Goal: Information Seeking & Learning: Learn about a topic

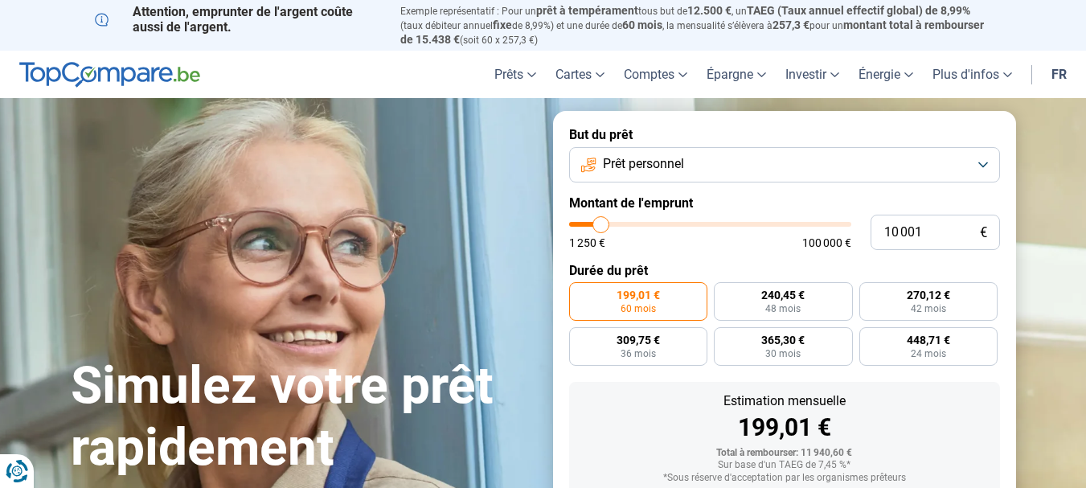
type input "8 750"
type input "8750"
type input "9 000"
type input "9000"
type input "9 750"
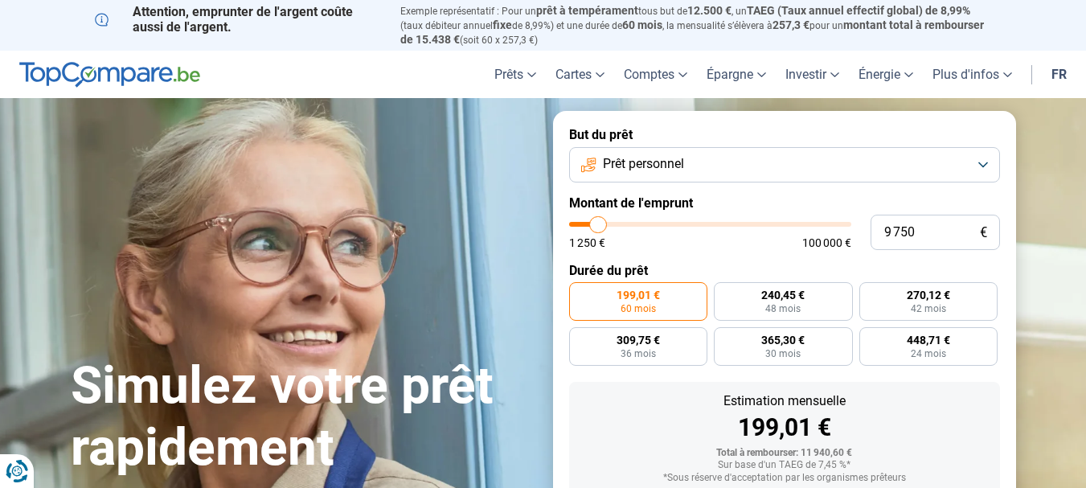
type input "9750"
type input "10 000"
type input "10000"
type input "10 500"
type input "10500"
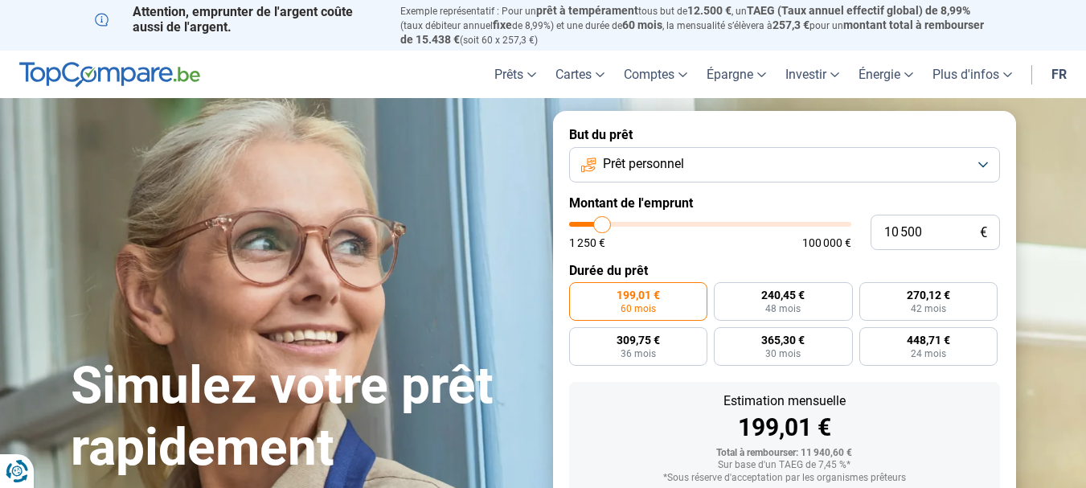
type input "11 000"
type input "11000"
type input "11 500"
type input "11500"
type input "12 750"
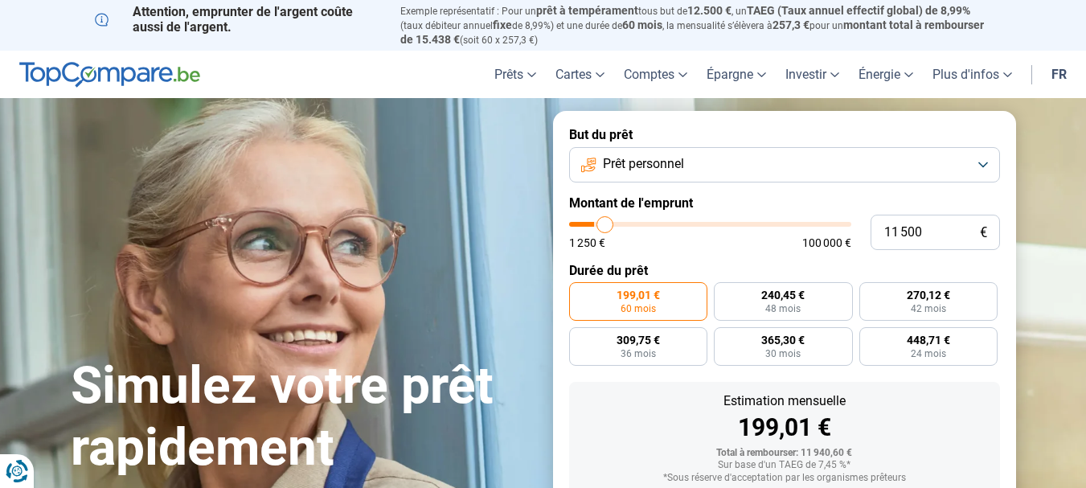
type input "12750"
type input "13 000"
type input "13000"
type input "14 000"
type input "14000"
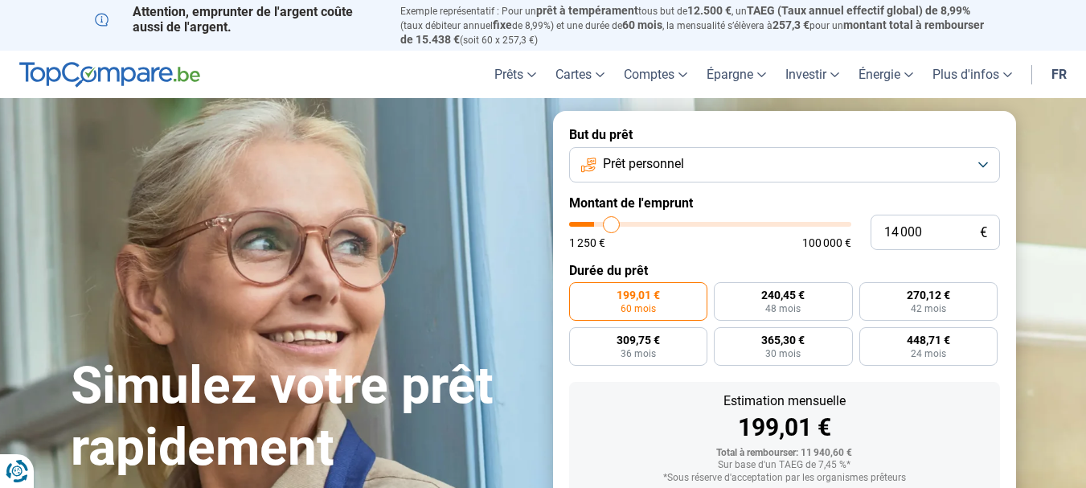
type input "14 250"
type input "14250"
type input "14 750"
type input "14750"
type input "15 000"
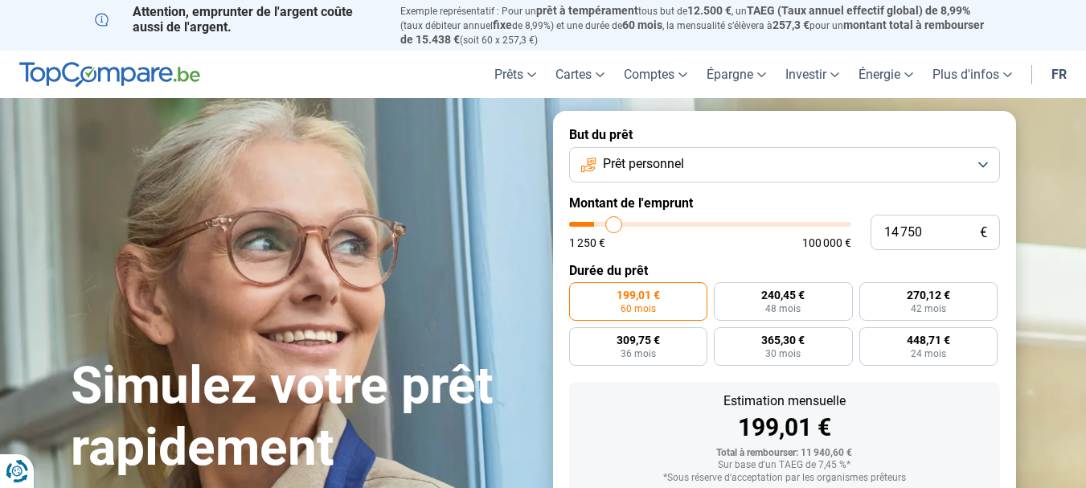
type input "15000"
type input "15 500"
type input "15500"
type input "16 000"
type input "16000"
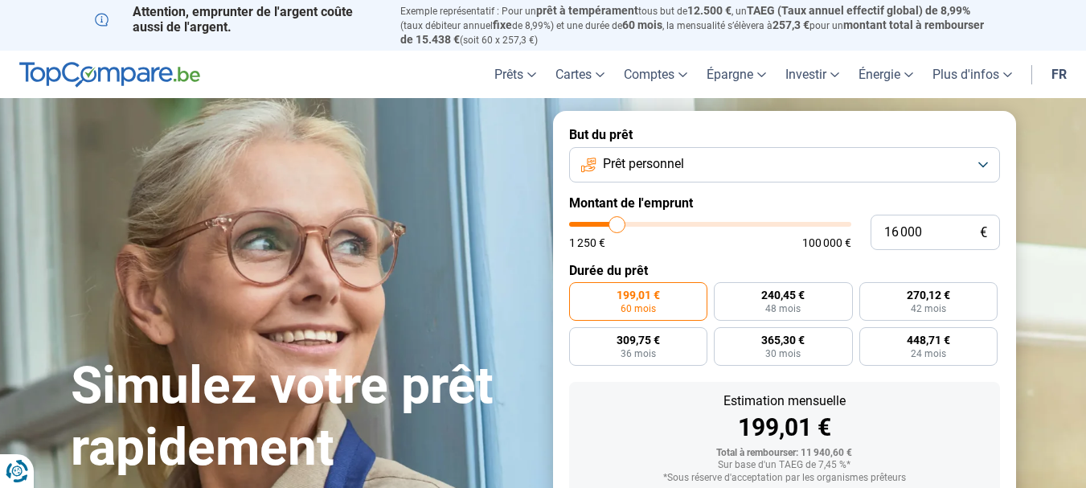
type input "16 500"
type input "16500"
type input "17 250"
type input "17250"
type input "18 000"
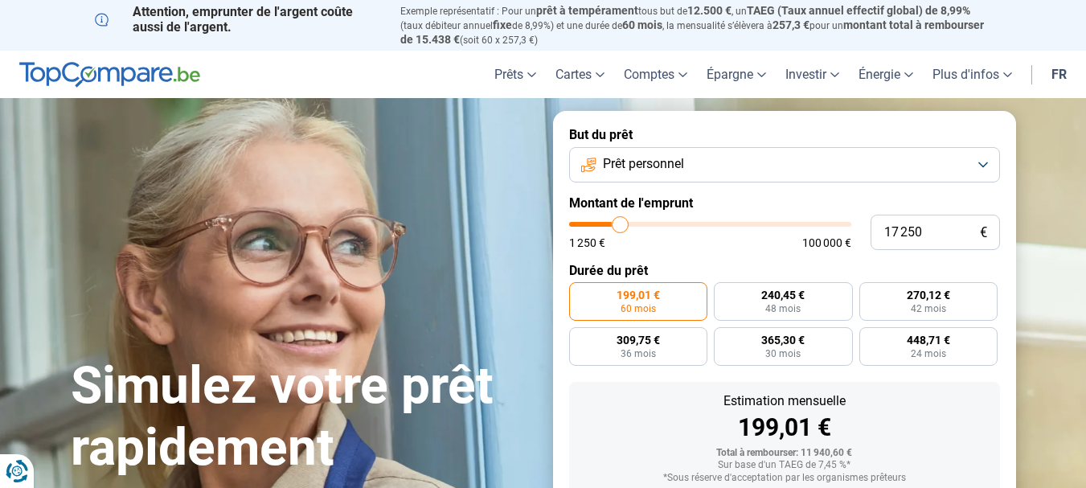
type input "18000"
type input "18 500"
type input "18500"
type input "18 750"
type input "18750"
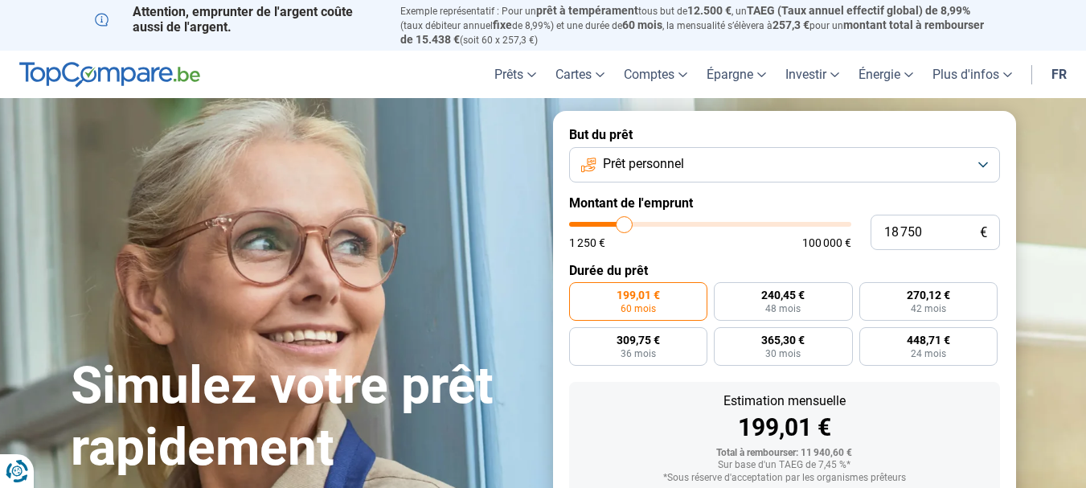
type input "19 000"
type input "19000"
type input "20 000"
type input "20000"
type input "20 250"
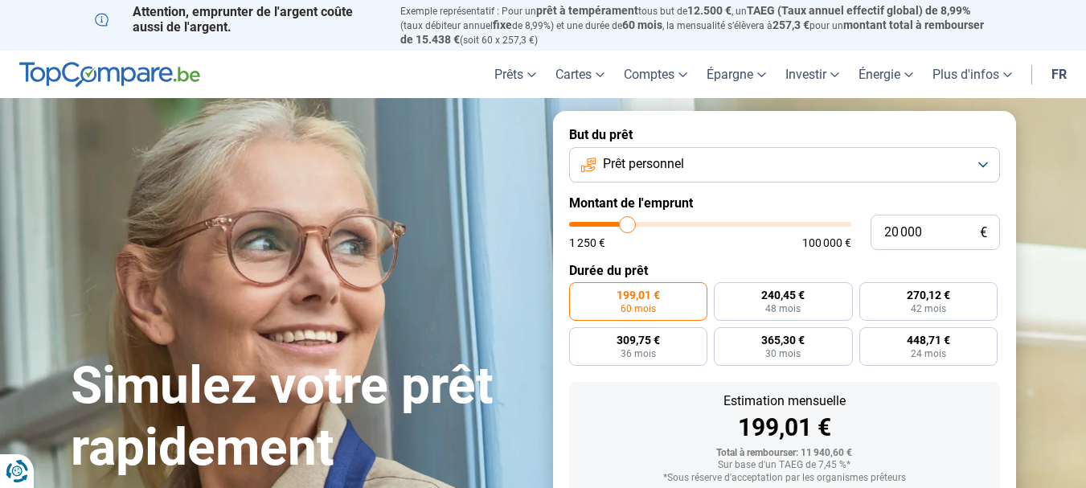
type input "20250"
type input "21 250"
type input "21250"
type input "22 000"
type input "22000"
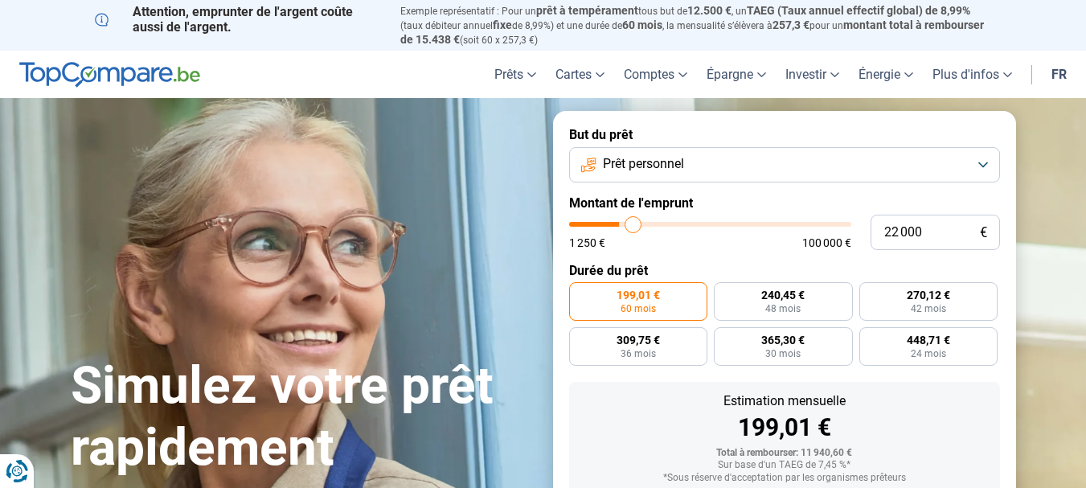
type input "22 750"
type input "22750"
type input "24 250"
type input "24250"
type input "25 000"
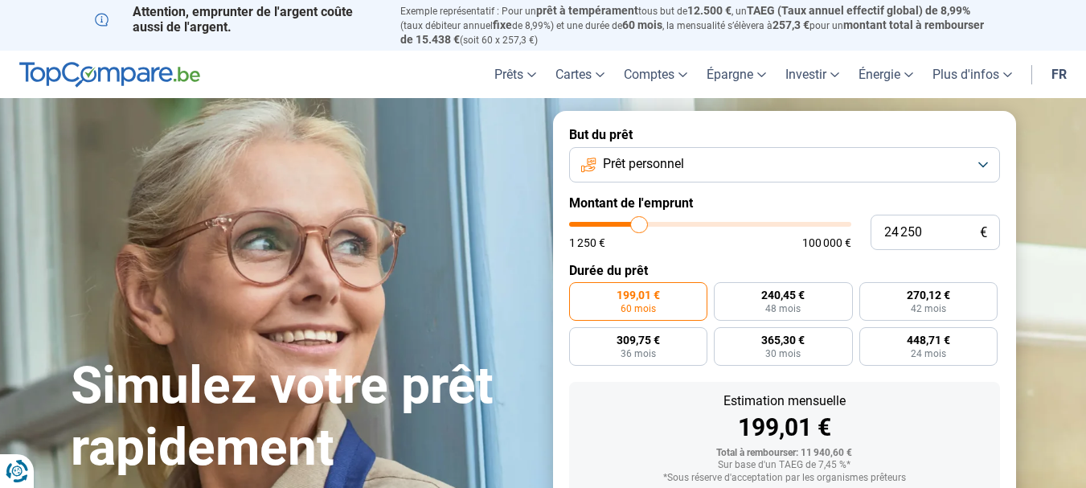
type input "25000"
type input "25 250"
type input "25250"
type input "26 750"
type input "26750"
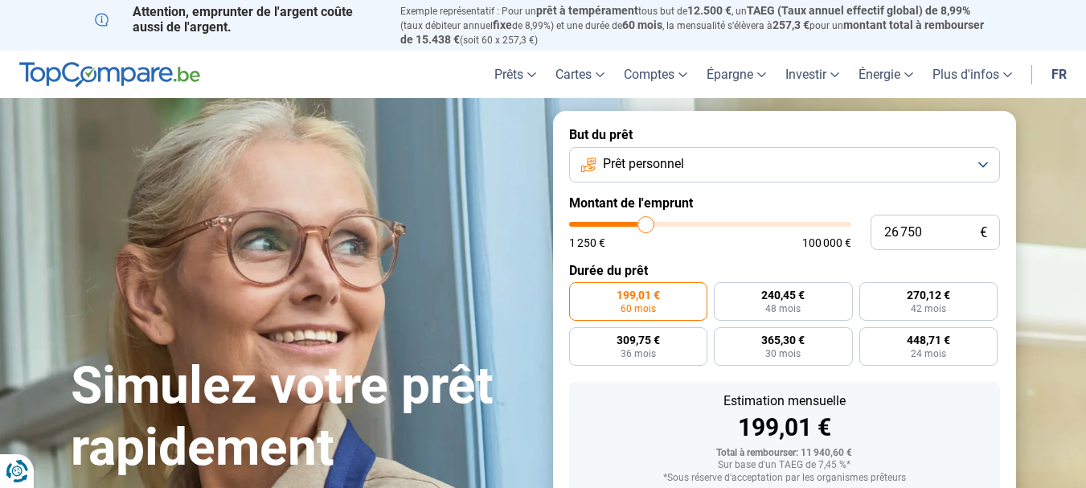
type input "27 500"
type input "27500"
type input "28 750"
type input "28750"
type input "30 250"
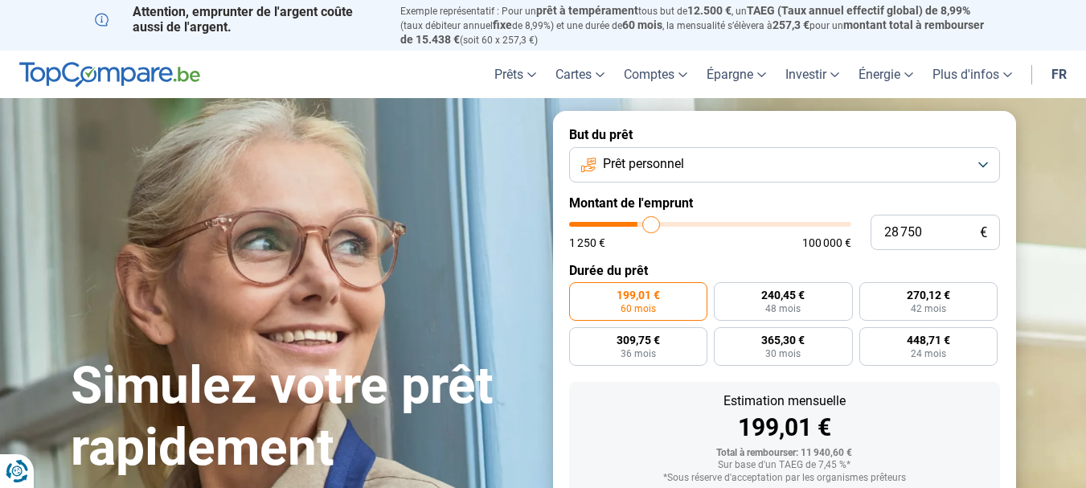
type input "30250"
type input "31 250"
type input "31250"
type input "31 750"
type input "31750"
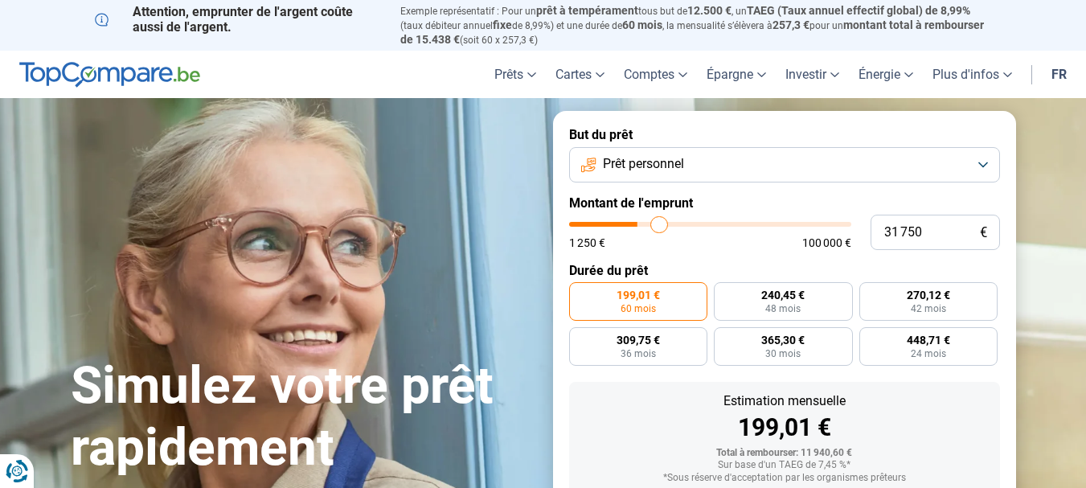
type input "32 750"
type input "32750"
type input "33 500"
type input "33500"
type input "34 000"
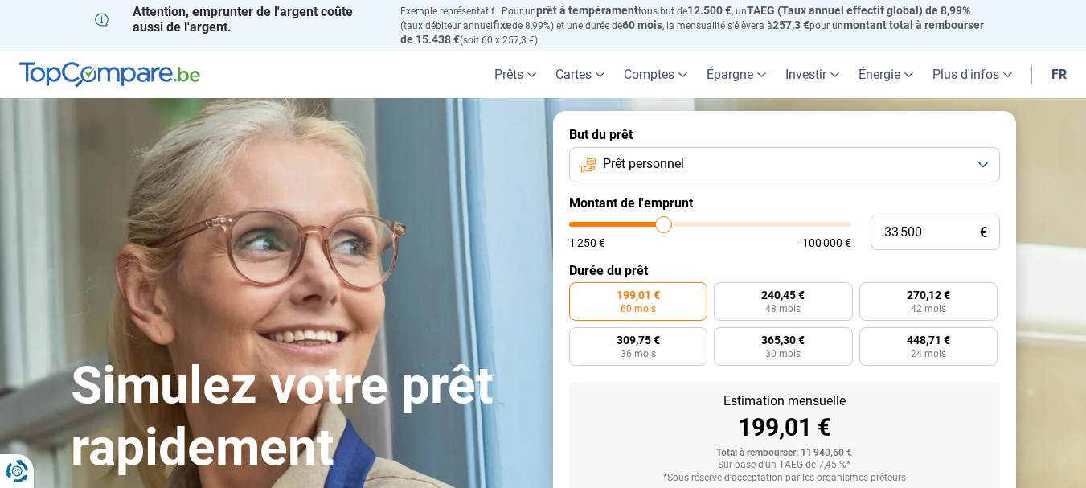
type input "34000"
type input "34 750"
type input "34750"
type input "35 250"
type input "35250"
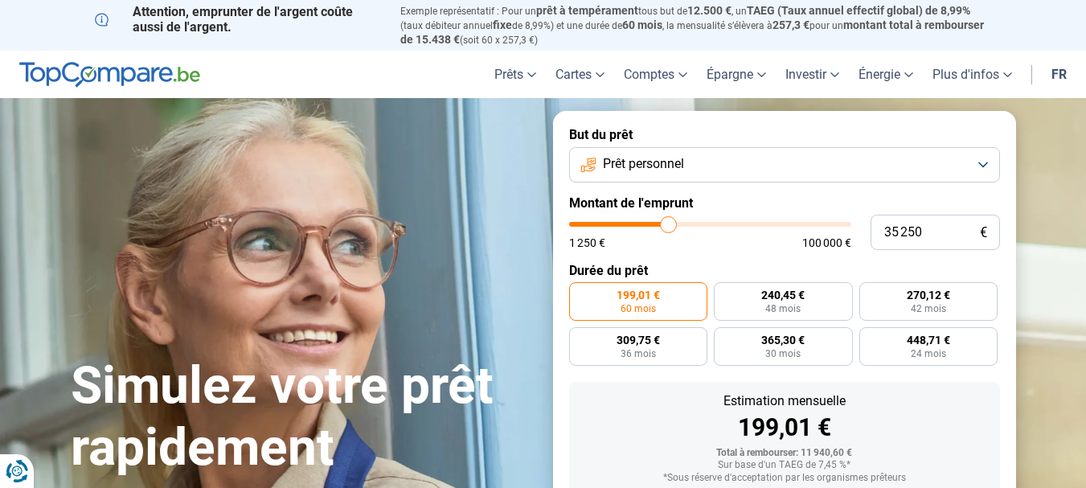
type input "35 500"
type input "35500"
type input "36 500"
type input "36500"
type input "37 250"
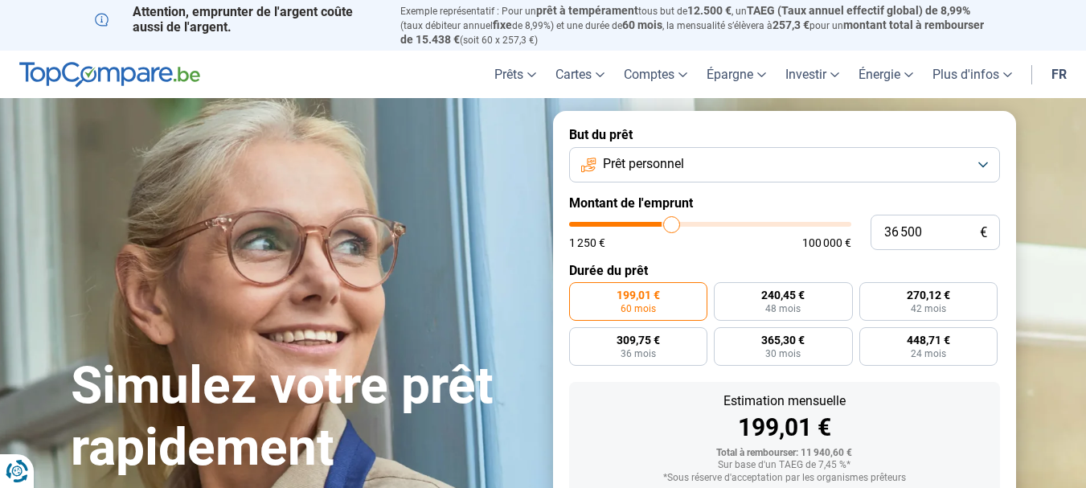
type input "37250"
type input "38 750"
type input "38750"
type input "40 000"
type input "40000"
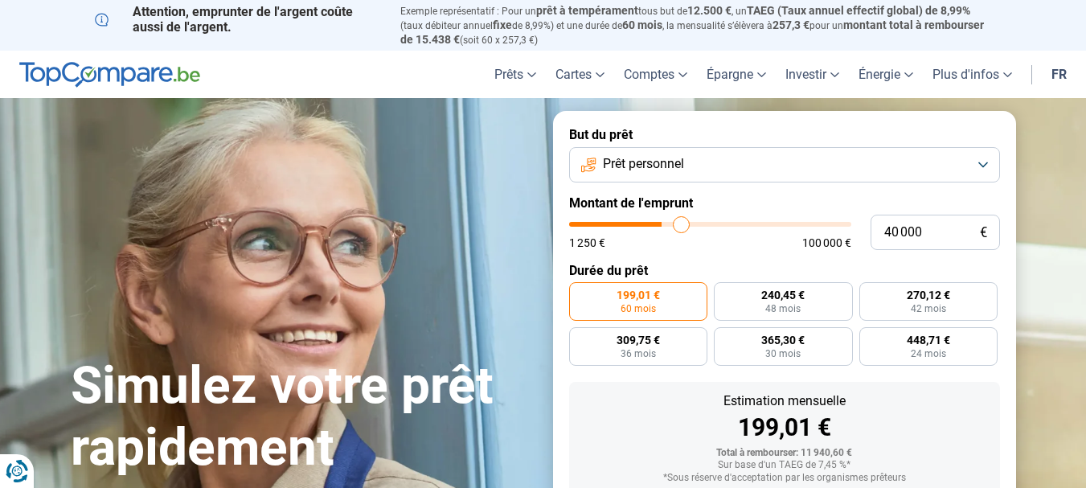
type input "40 250"
type input "40250"
type input "41 500"
type input "41500"
type input "42 500"
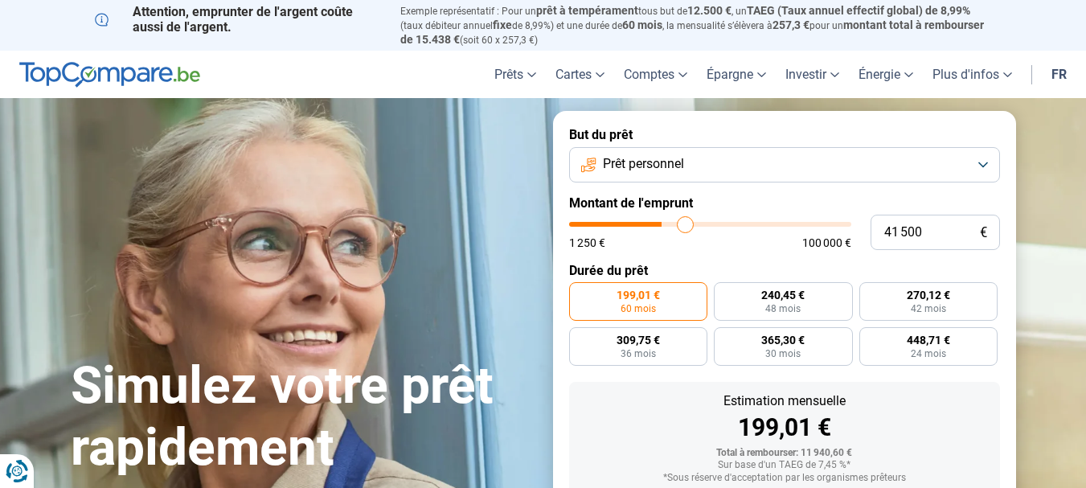
type input "42500"
type input "43 000"
type input "43000"
type input "43 750"
type input "43750"
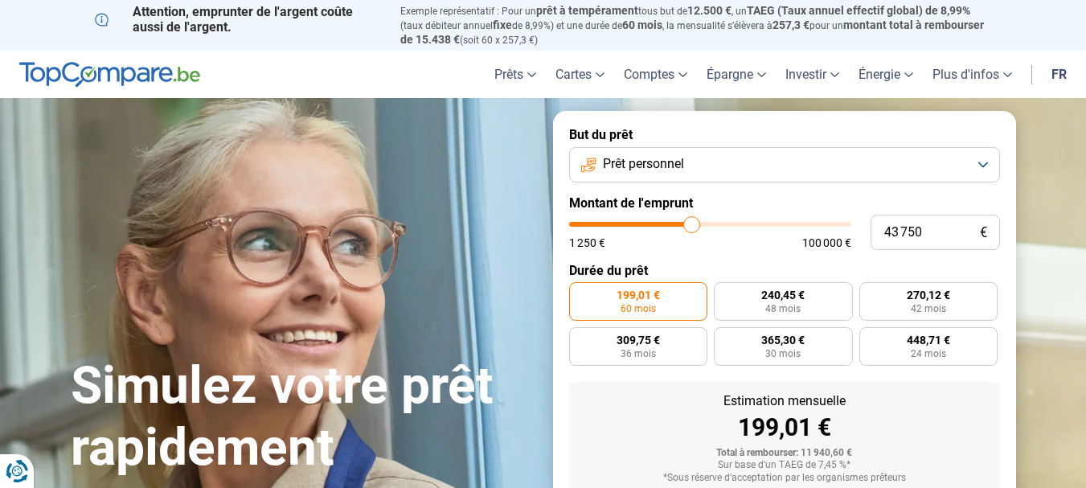
type input "44 000"
type input "44000"
type input "44 250"
type input "44250"
type input "44 500"
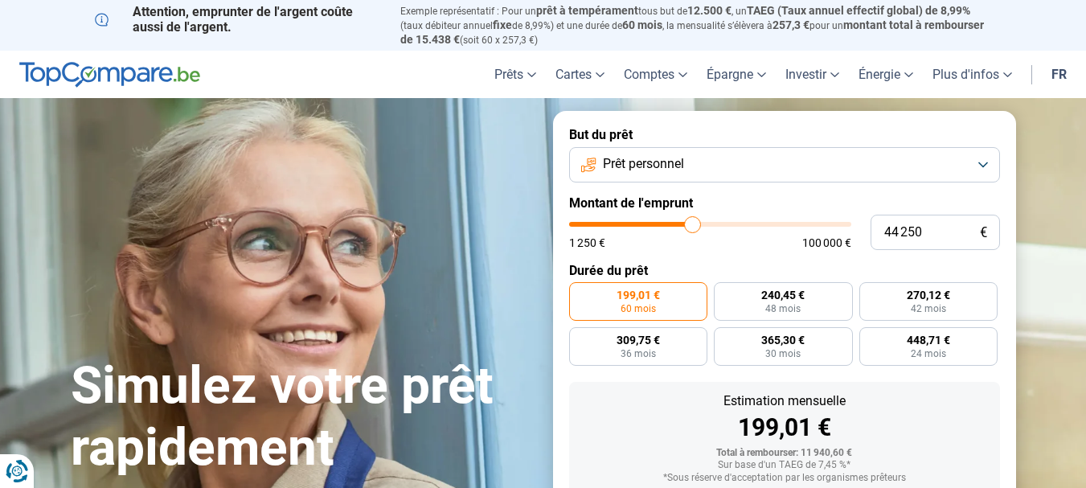
type input "44500"
type input "45 000"
type input "45000"
type input "45 250"
type input "45250"
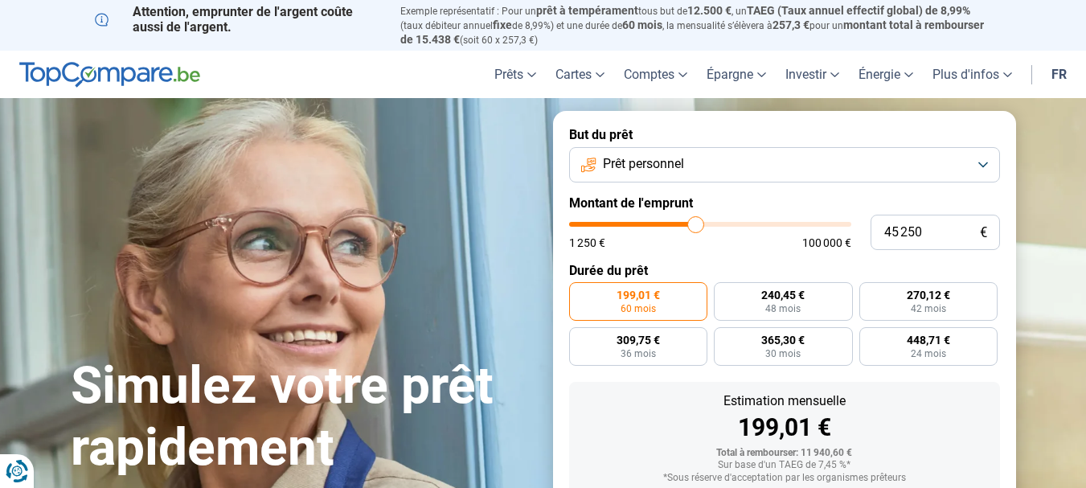
type input "45 500"
type input "45500"
type input "45 750"
type input "45750"
type input "46 000"
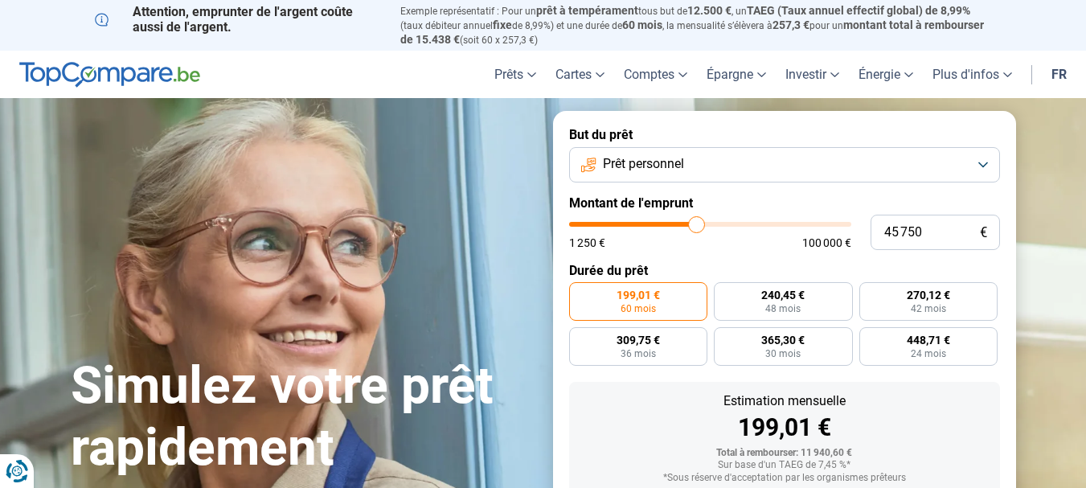
type input "46000"
type input "46 500"
type input "46500"
type input "47 000"
type input "47000"
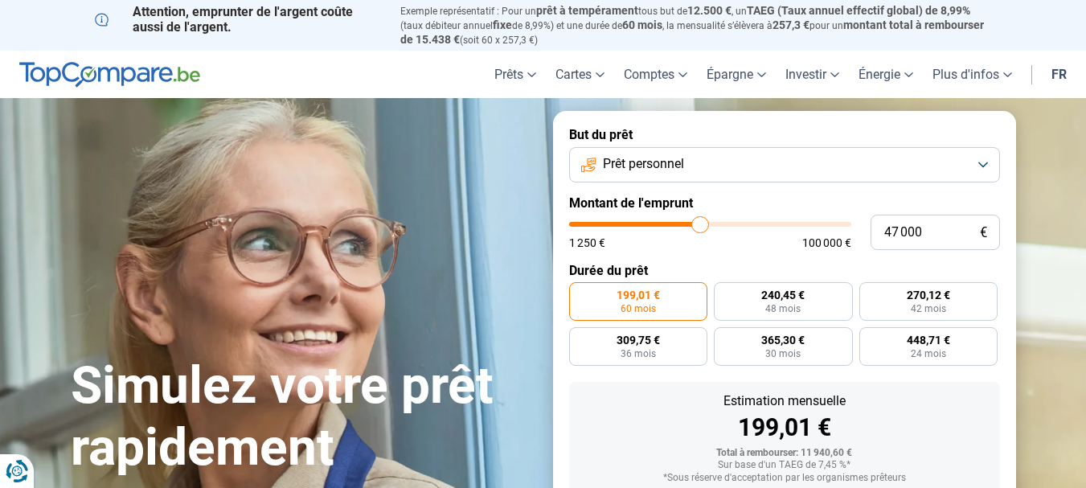
type input "47 250"
type input "47250"
type input "47 500"
type input "47500"
type input "48 000"
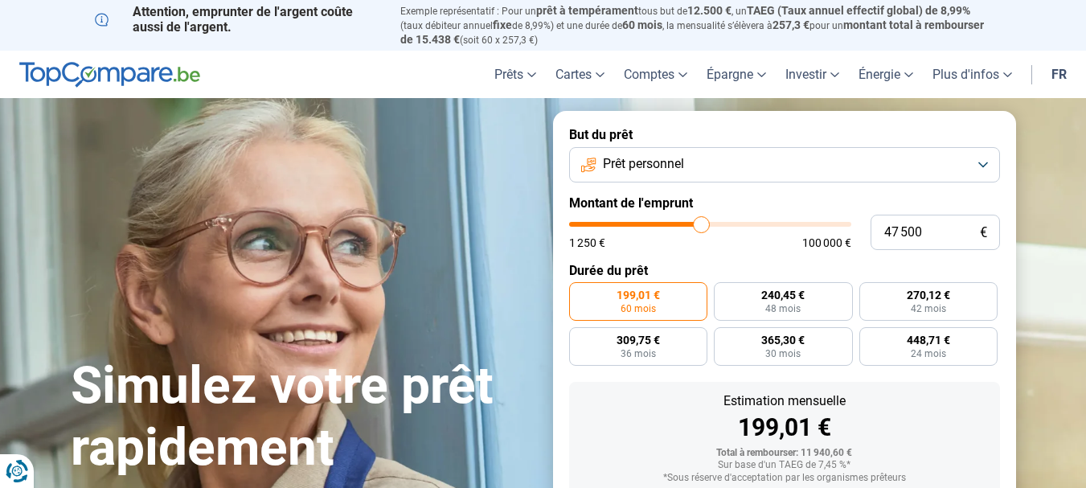
type input "48000"
type input "48 250"
type input "48250"
type input "48 500"
type input "48500"
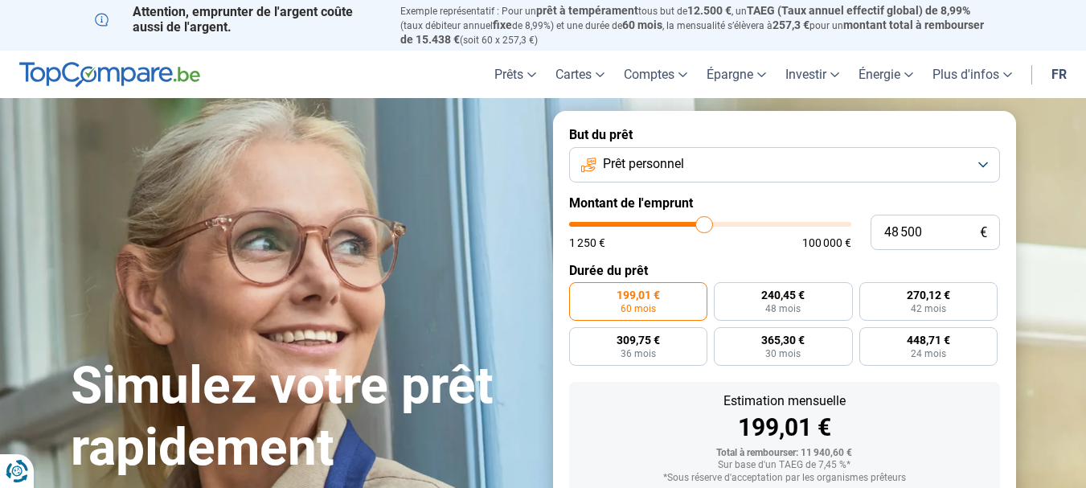
type input "48 750"
type input "48750"
type input "49 000"
type input "49000"
type input "49 500"
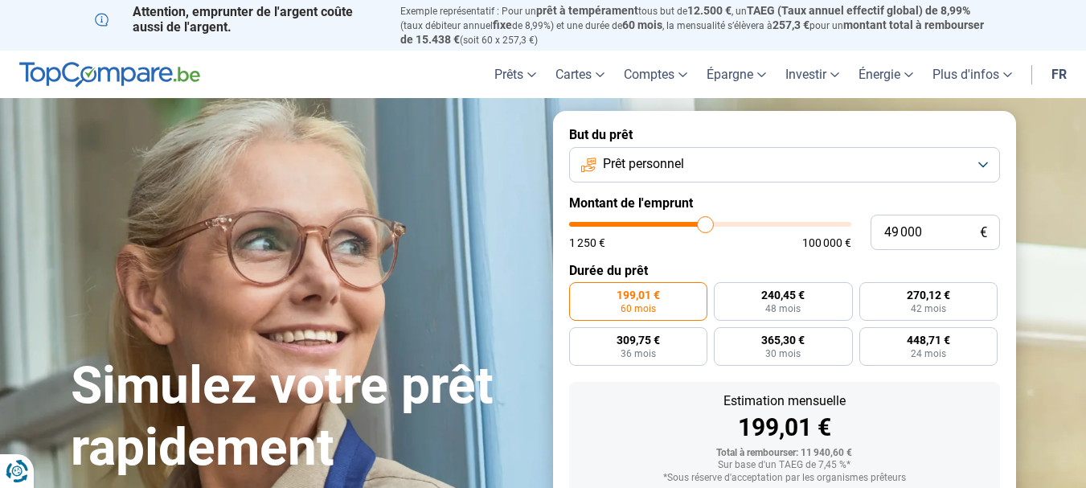
type input "49500"
type input "49 750"
type input "49750"
type input "50 000"
type input "50000"
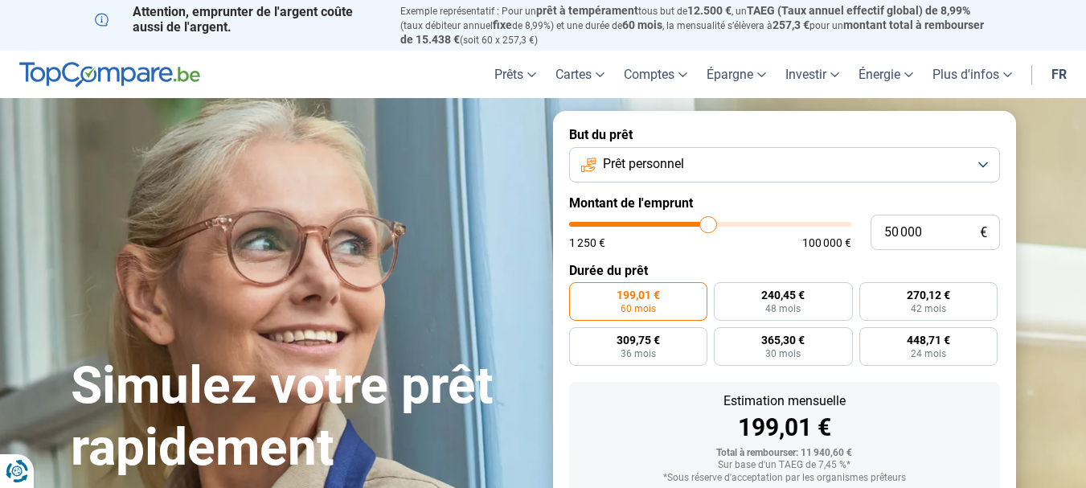
type input "50 250"
type input "50250"
type input "50 000"
type input "50000"
type input "49 750"
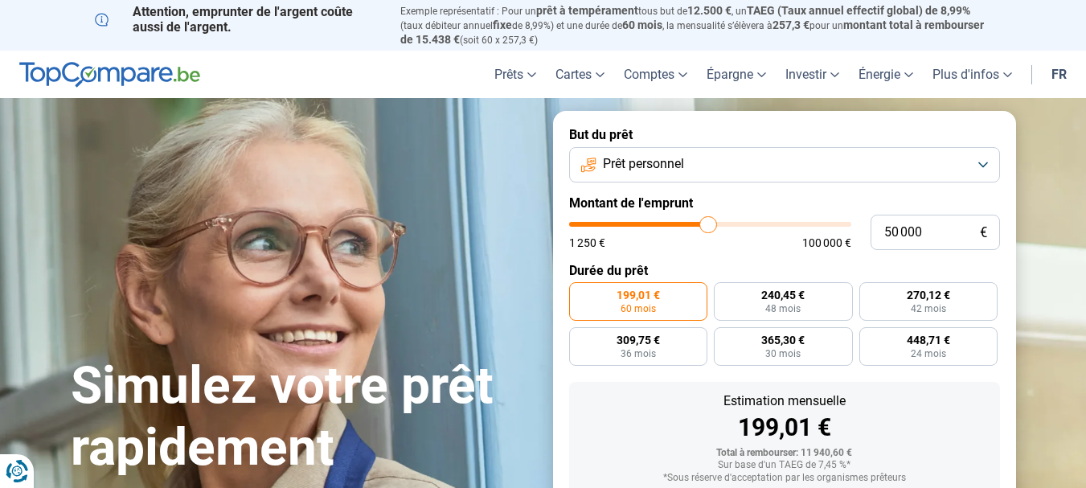
type input "49750"
type input "50 000"
type input "50000"
type input "50 250"
drag, startPoint x: 596, startPoint y: 218, endPoint x: 709, endPoint y: 201, distance: 114.6
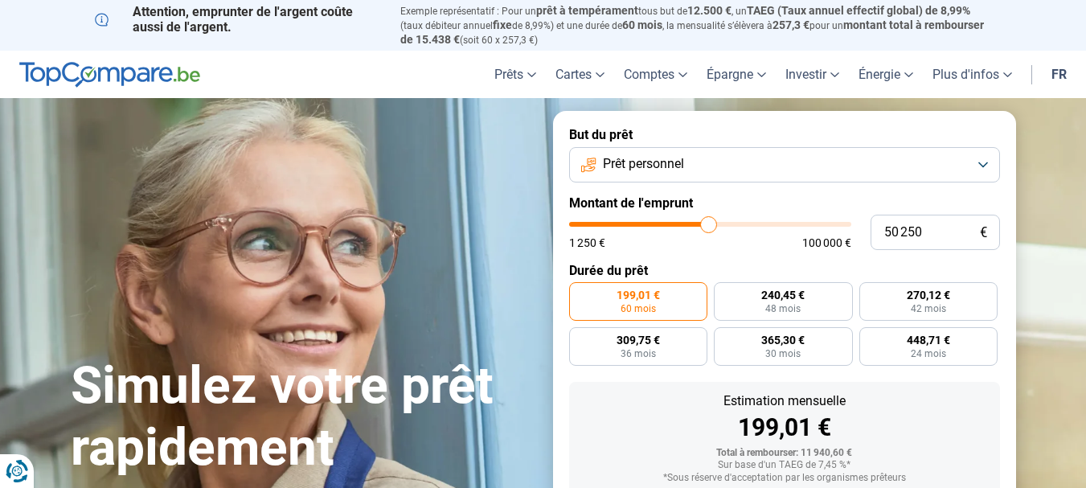
type input "50250"
click at [709, 222] on input "range" at bounding box center [710, 224] width 282 height 5
radio input "false"
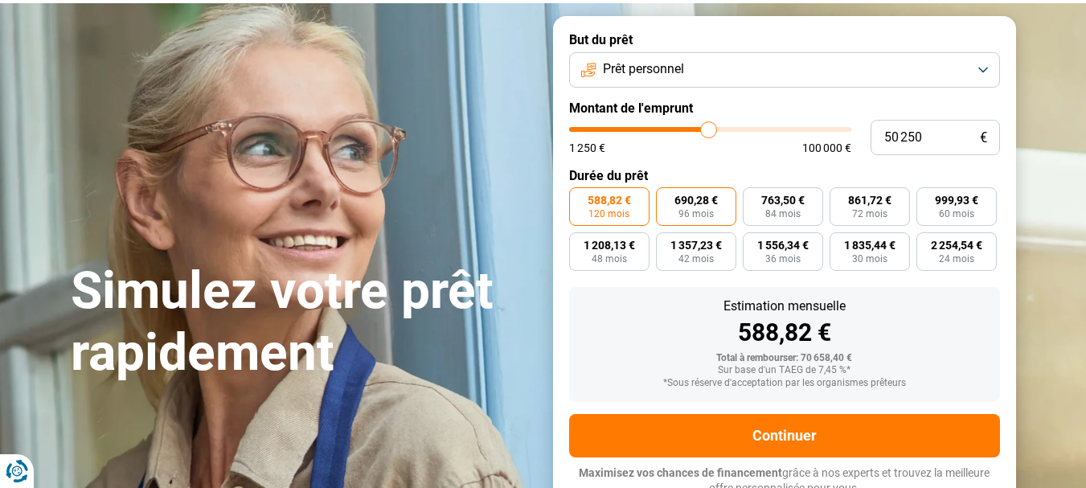
scroll to position [102, 0]
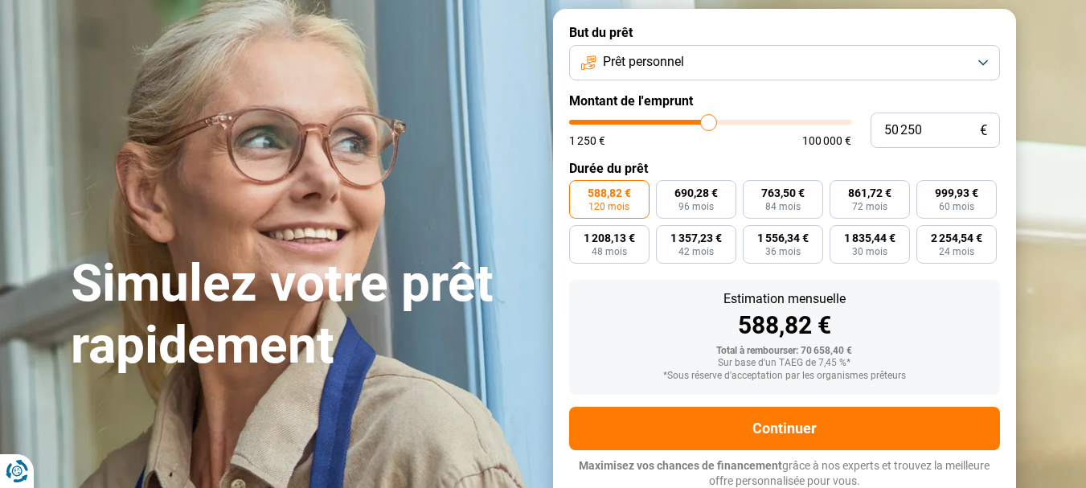
type input "49 000"
type input "49000"
type input "48 750"
type input "48750"
type input "48 500"
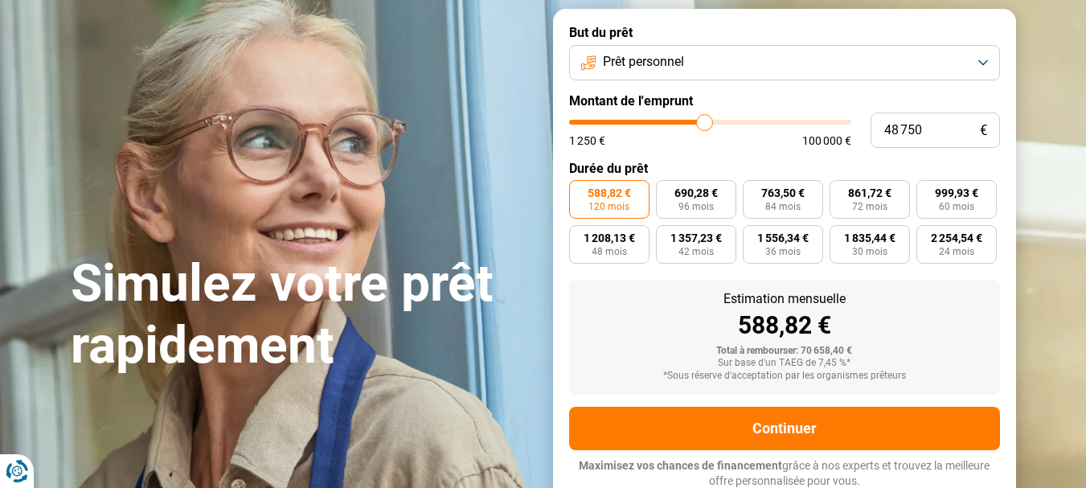
type input "48500"
type input "48 250"
type input "48250"
type input "48 000"
type input "48000"
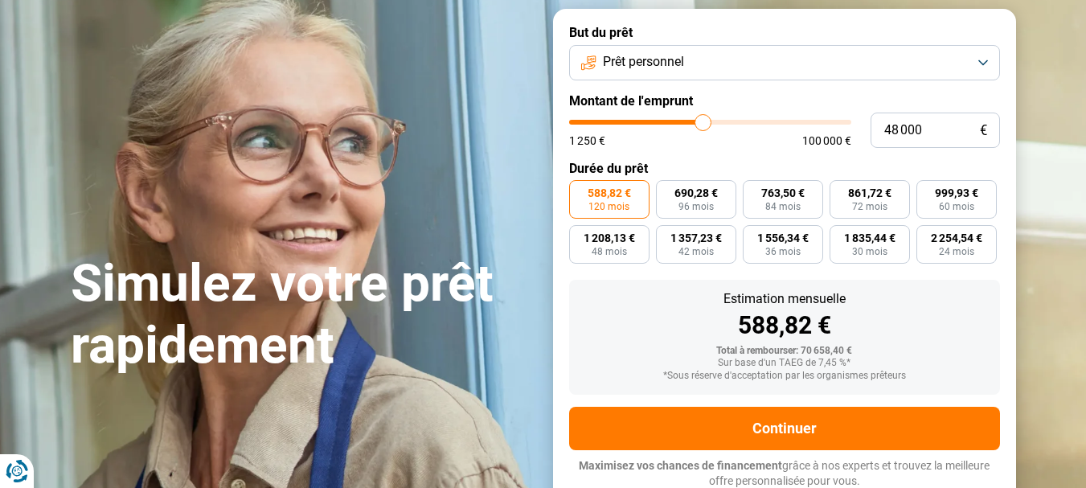
type input "47 500"
type input "47500"
type input "47 250"
type input "47250"
type input "47 000"
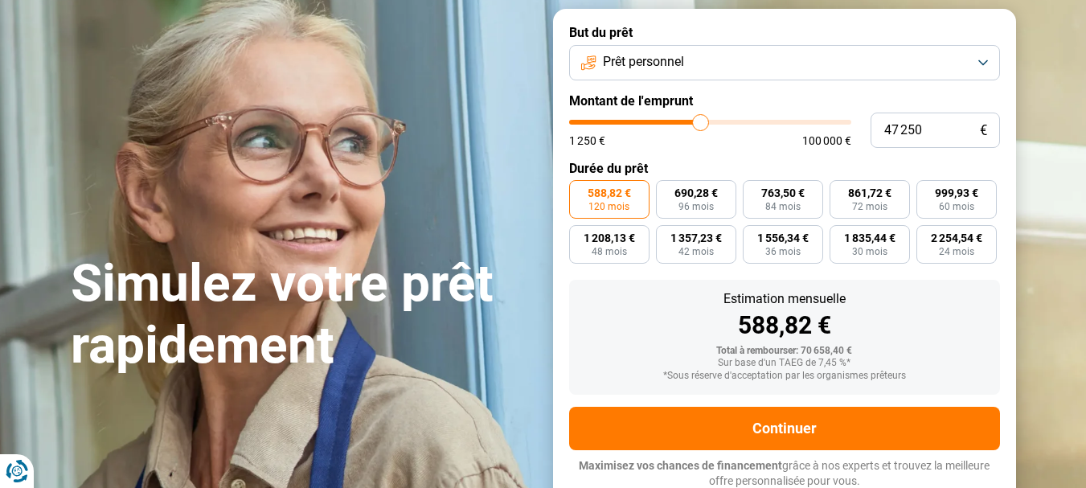
type input "47000"
type input "46 750"
type input "46750"
type input "46 500"
type input "46500"
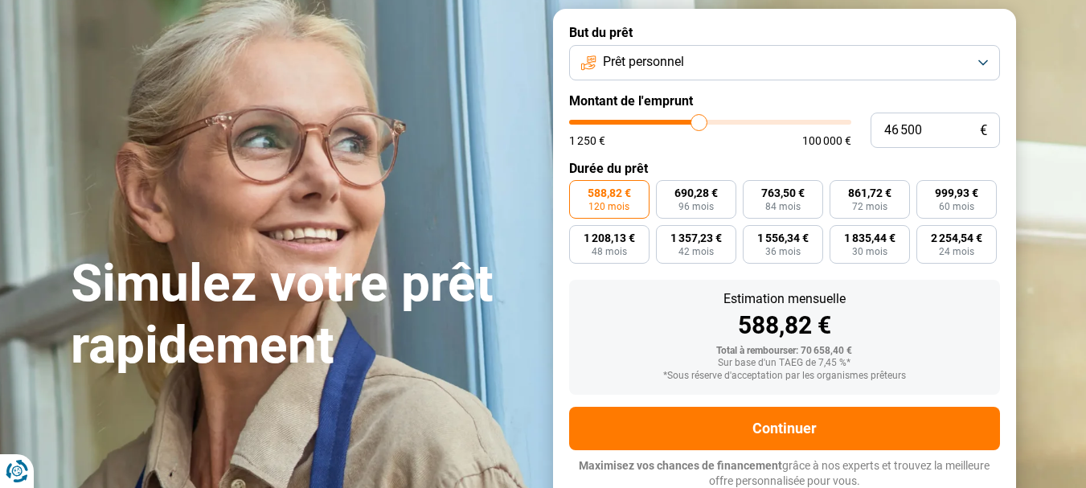
type input "46 000"
type input "46000"
type input "45 750"
type input "45750"
type input "45 500"
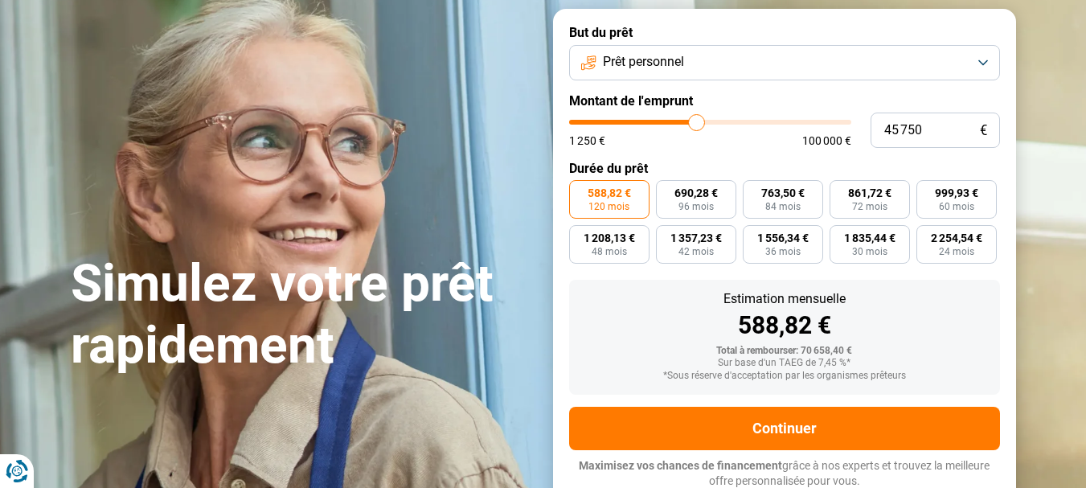
type input "45500"
type input "45 250"
type input "45250"
type input "45 000"
drag, startPoint x: 706, startPoint y: 119, endPoint x: 695, endPoint y: 121, distance: 11.5
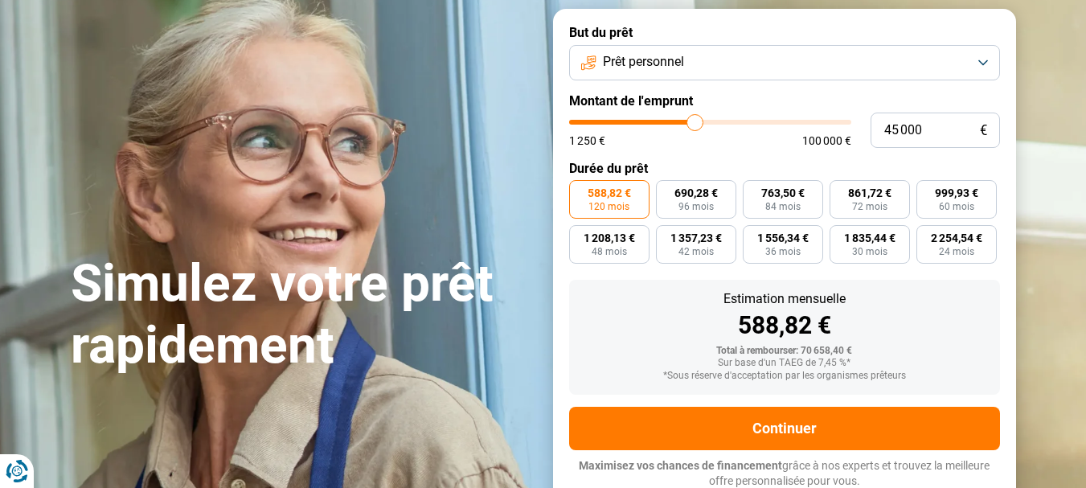
type input "45000"
click at [695, 121] on input "range" at bounding box center [710, 122] width 282 height 5
type input "44 500"
type input "44500"
type input "44 000"
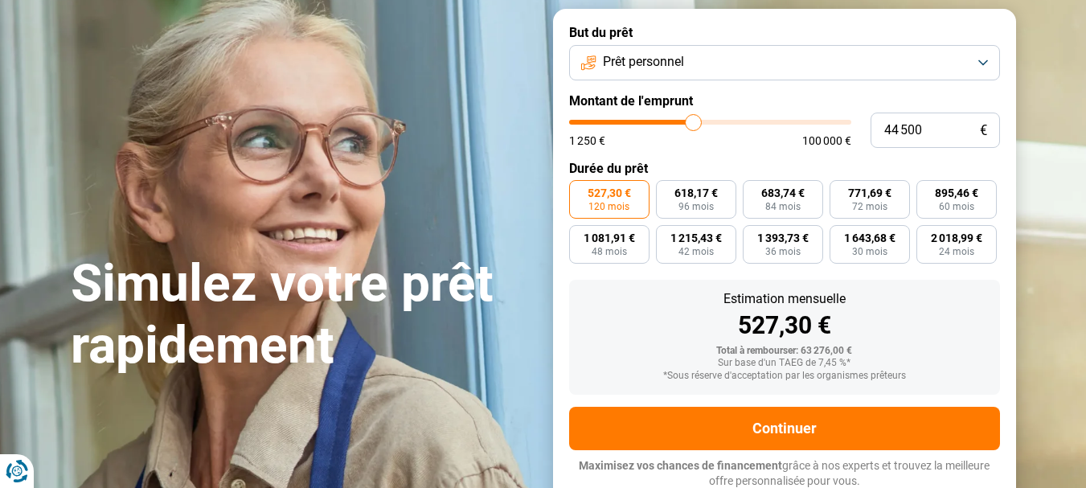
type input "44000"
type input "43 750"
type input "43750"
type input "43 500"
type input "43500"
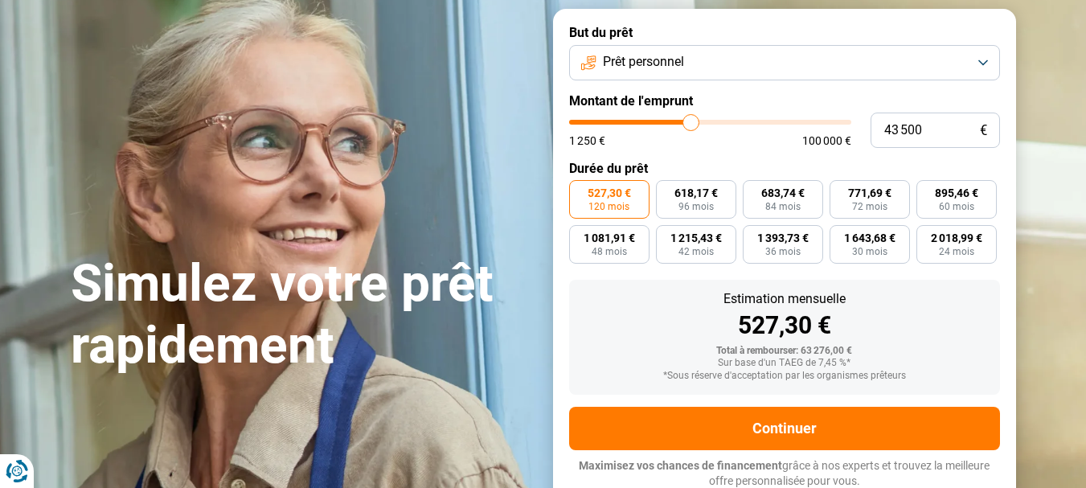
type input "43 000"
type input "43000"
type input "42 750"
type input "42750"
type input "42 500"
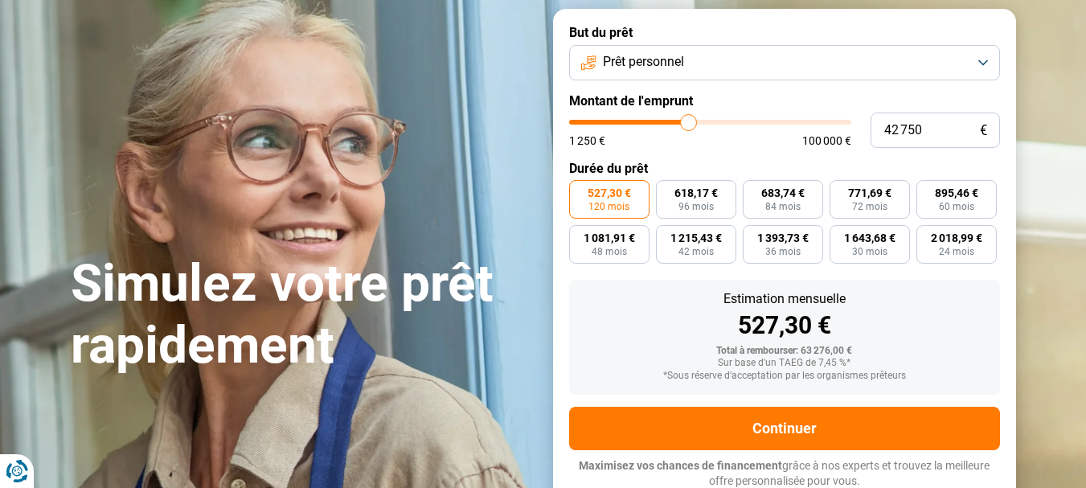
type input "42500"
type input "42 250"
type input "42250"
type input "42 000"
type input "42000"
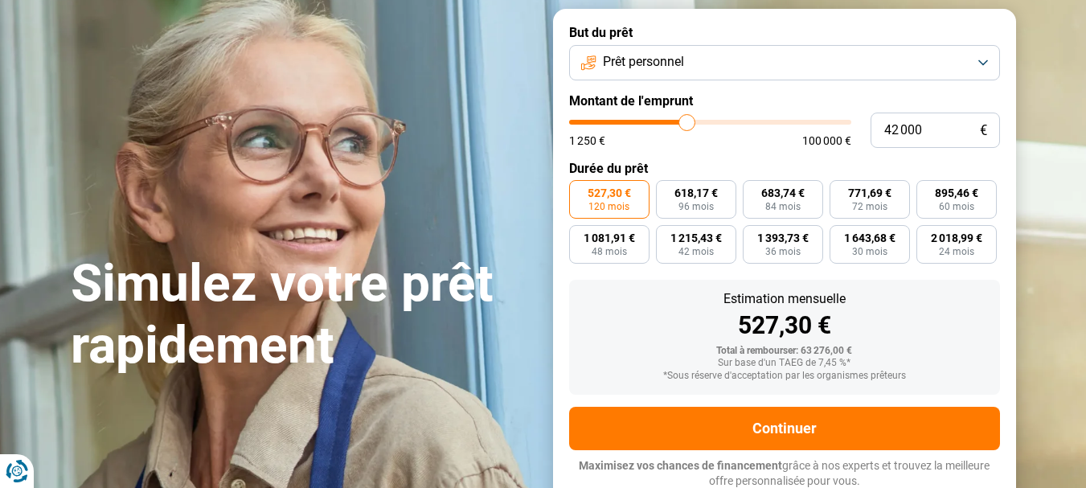
type input "41 500"
drag, startPoint x: 695, startPoint y: 122, endPoint x: 684, endPoint y: 123, distance: 11.3
click at [684, 123] on input "range" at bounding box center [710, 122] width 282 height 5
click at [929, 124] on input "40 750" at bounding box center [935, 130] width 129 height 35
click at [983, 60] on button "Prêt personnel" at bounding box center [784, 62] width 431 height 35
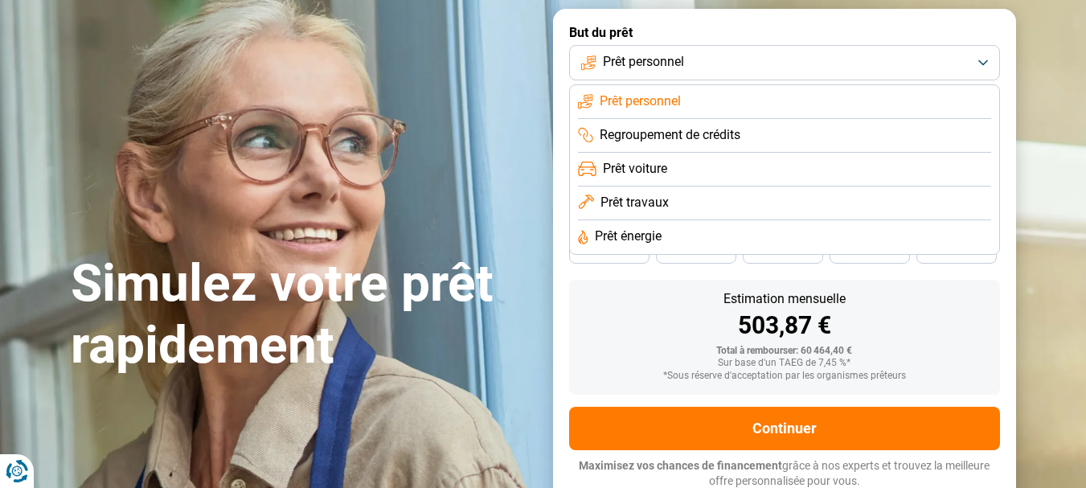
click at [983, 60] on button "Prêt personnel" at bounding box center [784, 62] width 431 height 35
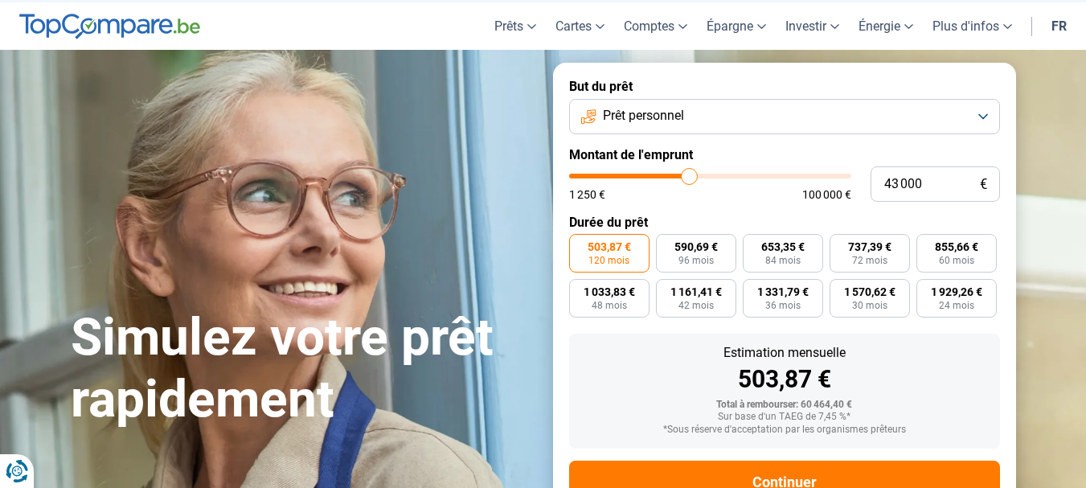
scroll to position [37, 0]
